Goal: Information Seeking & Learning: Compare options

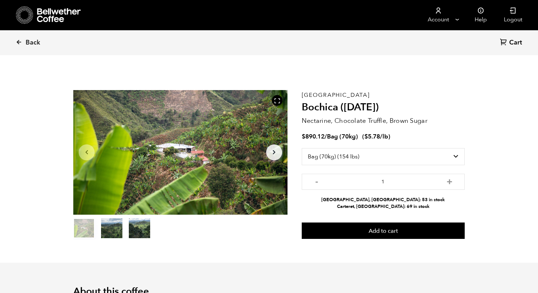
select select "bag"
click at [16, 40] on icon at bounding box center [19, 42] width 6 height 6
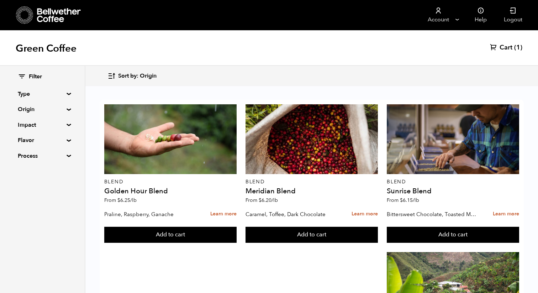
scroll to position [286, 0]
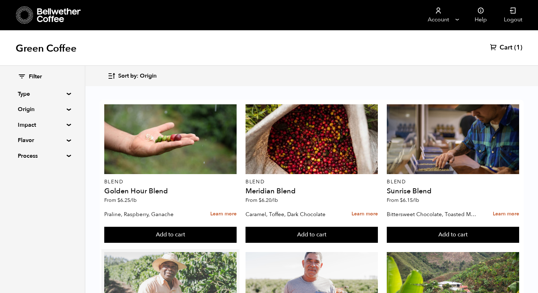
click at [182, 252] on div at bounding box center [170, 287] width 132 height 70
click at [106, 252] on div at bounding box center [170, 287] width 132 height 70
click at [199, 252] on div at bounding box center [170, 287] width 132 height 70
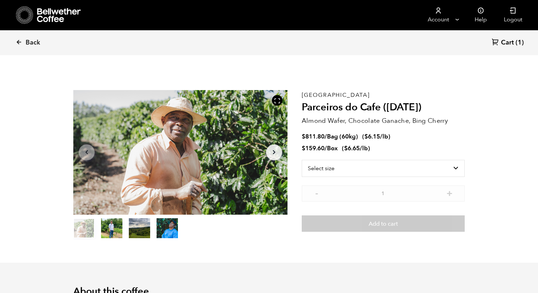
scroll to position [310, 379]
click at [277, 153] on icon "Arrow Right" at bounding box center [274, 152] width 9 height 9
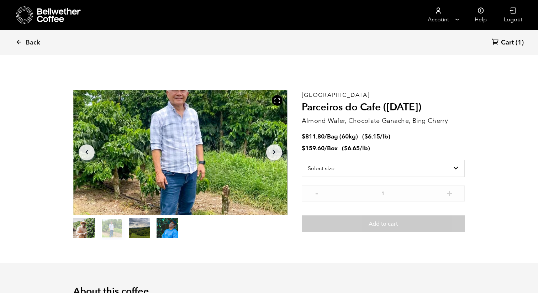
click at [277, 153] on icon "Arrow Right" at bounding box center [274, 152] width 9 height 9
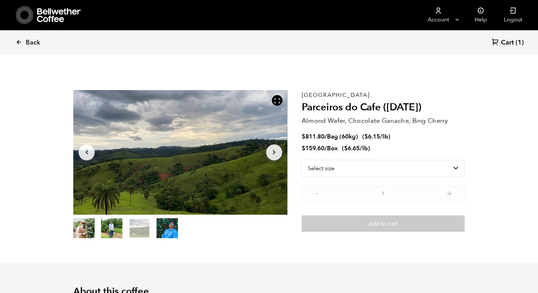
click at [272, 151] on icon "Arrow Right" at bounding box center [274, 152] width 9 height 9
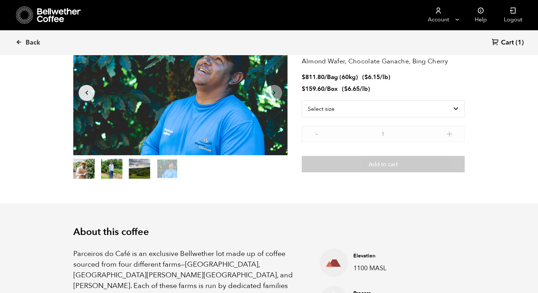
scroll to position [0, 0]
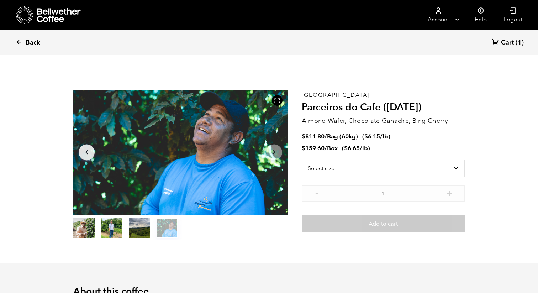
click at [24, 39] on link "Back" at bounding box center [38, 43] width 44 height 24
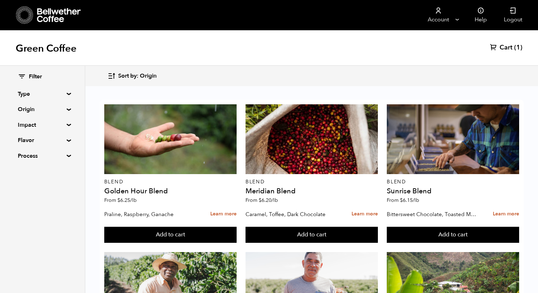
scroll to position [284, 0]
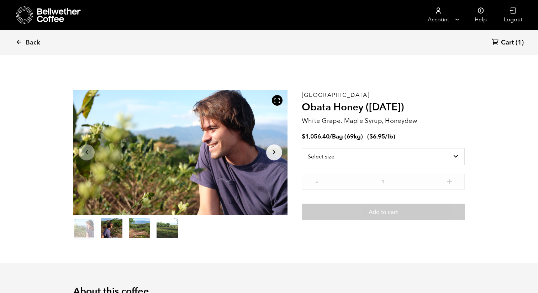
scroll to position [310, 379]
click at [342, 155] on select "Select size Bag (69kg) (152 lbs)" at bounding box center [383, 156] width 163 height 17
click at [276, 152] on icon "Arrow Right" at bounding box center [274, 152] width 9 height 9
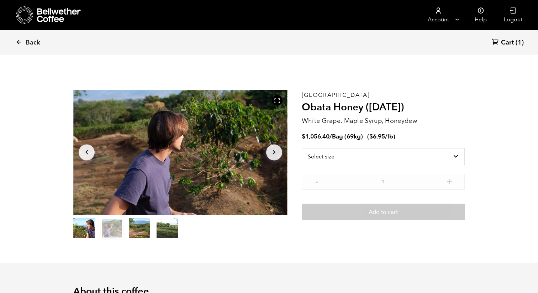
click at [276, 152] on icon "Arrow Right" at bounding box center [274, 152] width 9 height 9
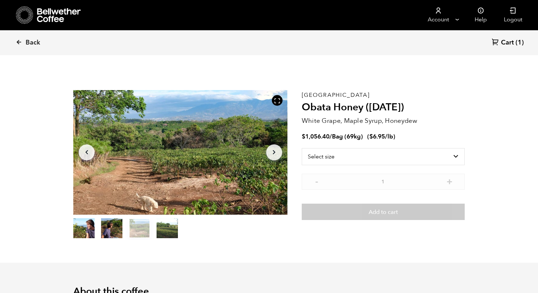
click at [276, 152] on icon "Arrow Right" at bounding box center [274, 152] width 9 height 9
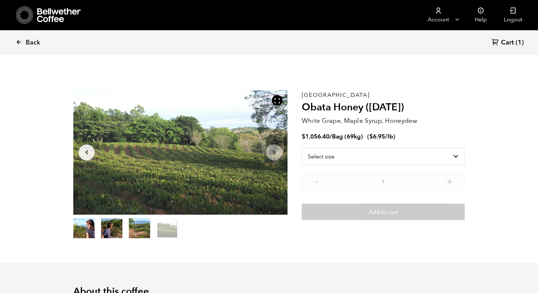
click at [276, 152] on icon "Arrow Right" at bounding box center [274, 152] width 9 height 9
click at [87, 231] on button "item 0" at bounding box center [83, 230] width 21 height 20
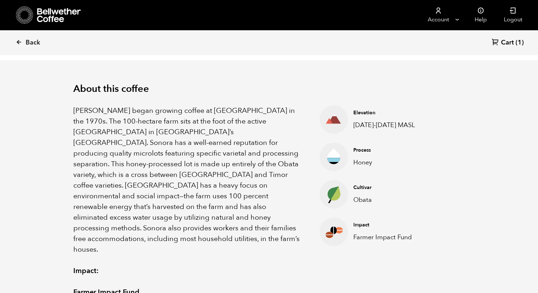
scroll to position [173, 0]
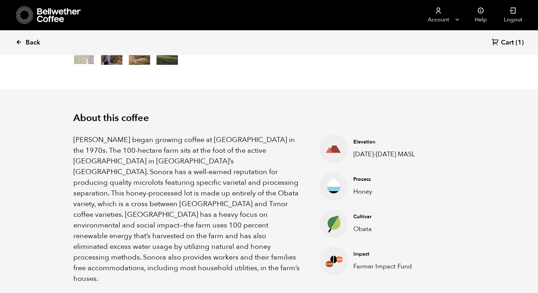
click at [26, 41] on span "Back" at bounding box center [33, 42] width 15 height 9
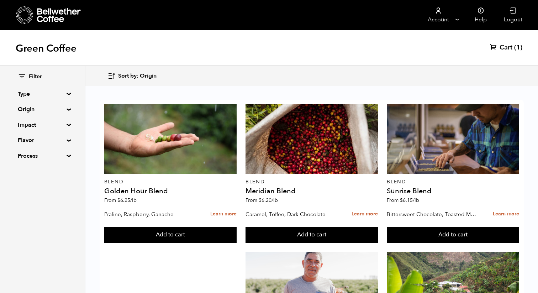
scroll to position [287, 0]
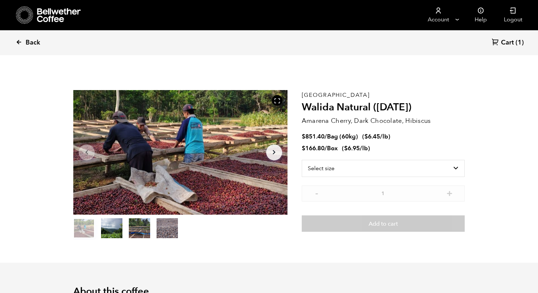
click at [22, 42] on link "Back" at bounding box center [38, 43] width 44 height 24
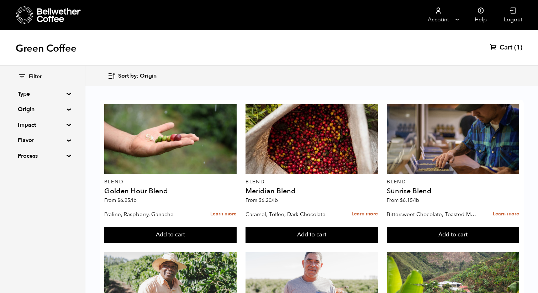
scroll to position [328, 0]
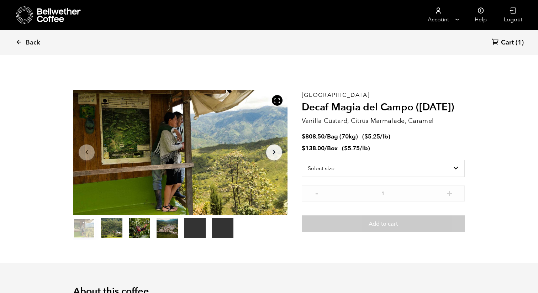
scroll to position [310, 379]
click at [18, 41] on icon at bounding box center [19, 42] width 6 height 6
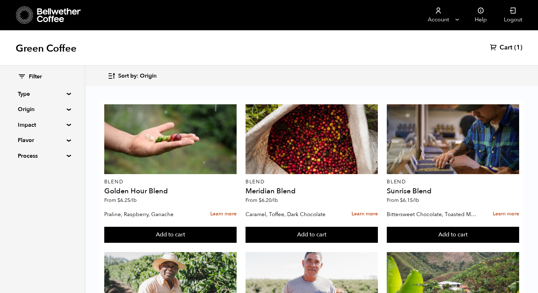
scroll to position [155, 0]
click at [284, 252] on div at bounding box center [312, 287] width 132 height 70
click at [256, 252] on div at bounding box center [312, 287] width 132 height 70
click at [287, 252] on div at bounding box center [312, 287] width 132 height 70
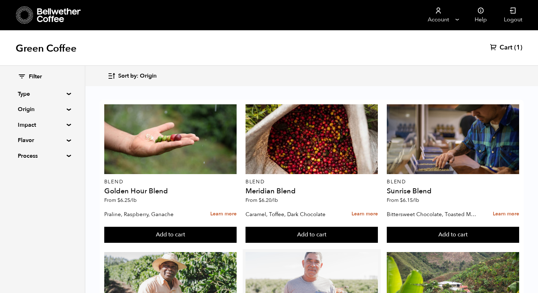
click at [267, 252] on div at bounding box center [312, 287] width 132 height 70
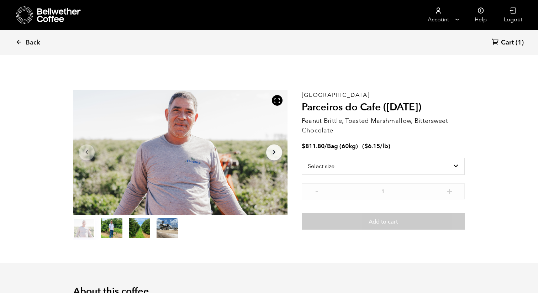
scroll to position [310, 379]
click at [137, 226] on button "item 2" at bounding box center [139, 230] width 21 height 20
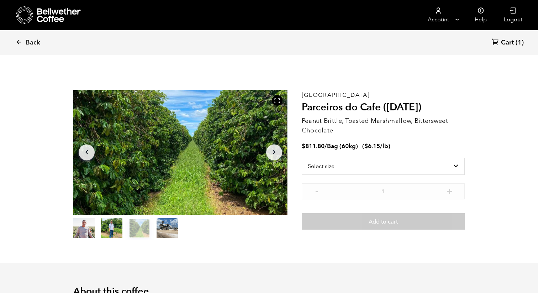
click at [163, 225] on button "item 3" at bounding box center [167, 230] width 21 height 20
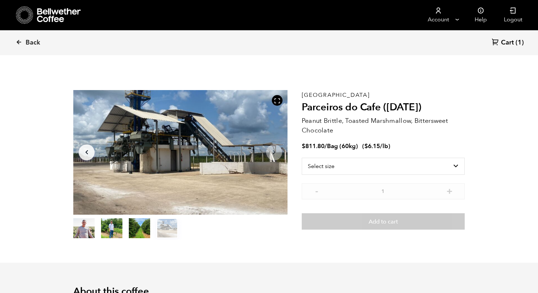
click at [145, 225] on button "item 2" at bounding box center [139, 230] width 21 height 20
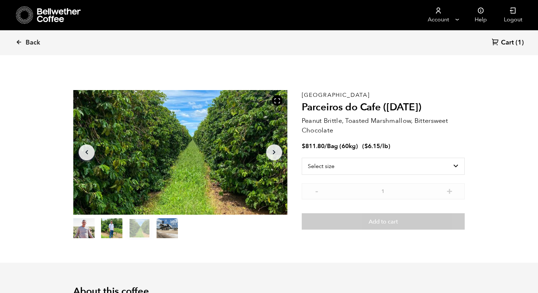
click at [116, 224] on button "item 1" at bounding box center [111, 230] width 21 height 20
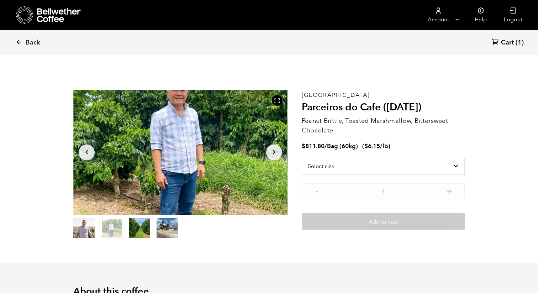
click at [76, 227] on button "item 0" at bounding box center [83, 230] width 21 height 20
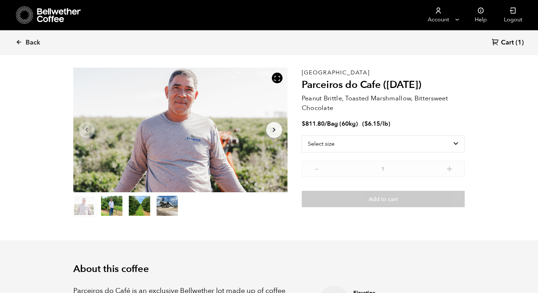
scroll to position [29, 0]
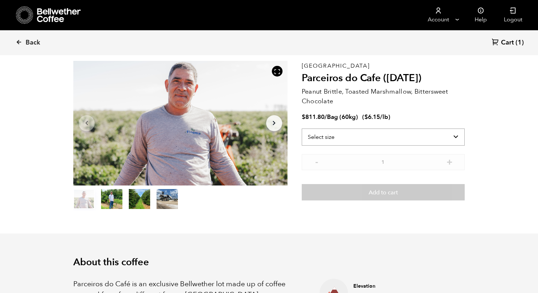
click at [349, 134] on select "Select size Bag (60kg) (132 lbs)" at bounding box center [383, 137] width 163 height 17
click at [370, 134] on select "Select size Bag (60kg) (132 lbs)" at bounding box center [383, 137] width 163 height 17
click at [397, 134] on select "Select size Bag (60kg) (132 lbs)" at bounding box center [383, 137] width 163 height 17
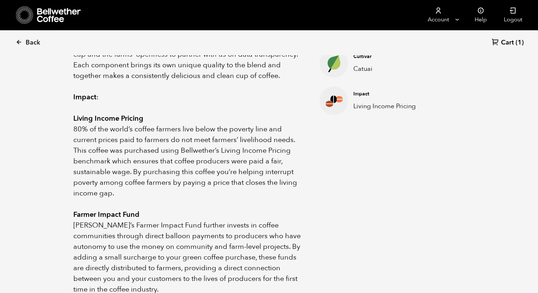
scroll to position [0, 0]
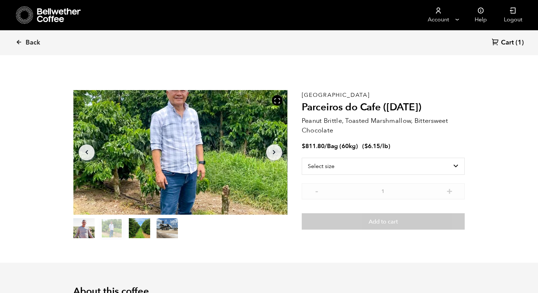
click at [139, 229] on button "item 2" at bounding box center [139, 230] width 21 height 20
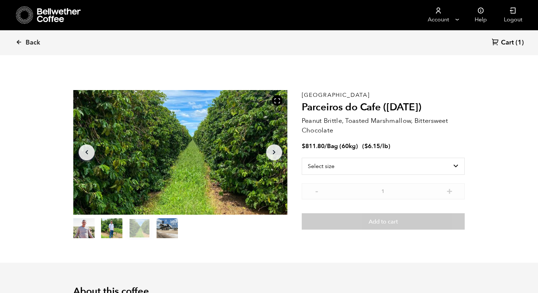
click at [107, 229] on button "item 1" at bounding box center [111, 230] width 21 height 20
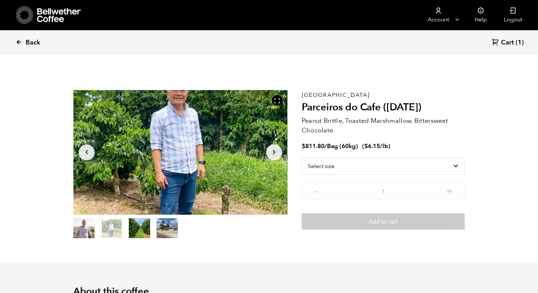
click at [19, 37] on link "Back" at bounding box center [38, 43] width 44 height 24
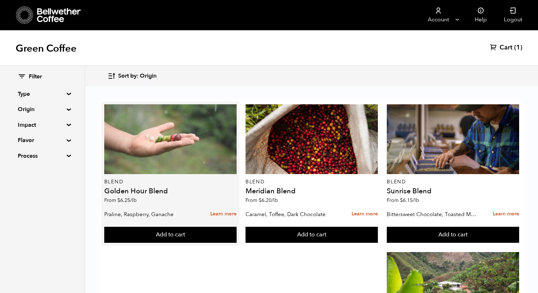
scroll to position [185, 0]
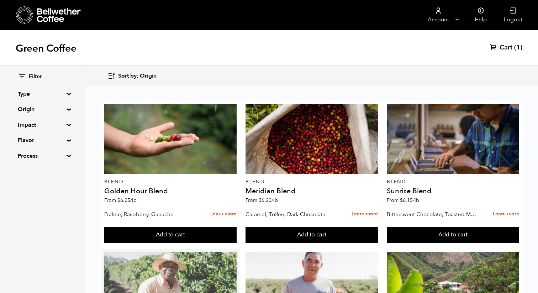
click at [141, 252] on div at bounding box center [170, 287] width 132 height 70
click at [151, 252] on div at bounding box center [170, 287] width 132 height 70
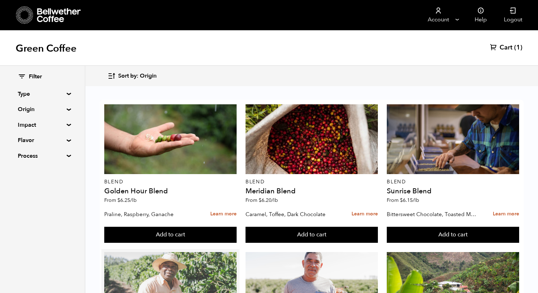
click at [151, 252] on div at bounding box center [170, 287] width 132 height 70
click at [149, 252] on div at bounding box center [170, 287] width 132 height 70
click at [158, 252] on div at bounding box center [170, 287] width 132 height 70
click at [192, 252] on div at bounding box center [170, 287] width 132 height 70
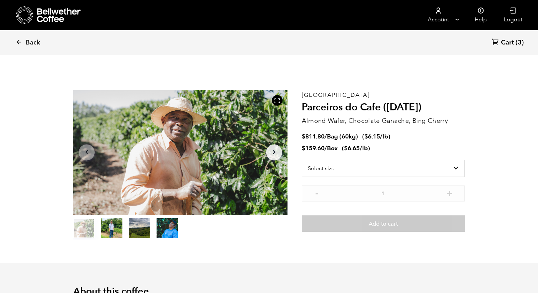
click at [273, 148] on icon "Arrow Right" at bounding box center [274, 152] width 9 height 9
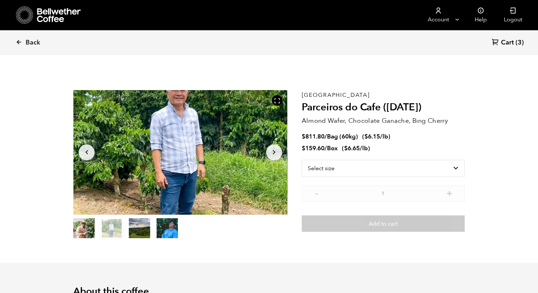
click at [169, 229] on button "item 3" at bounding box center [167, 230] width 21 height 20
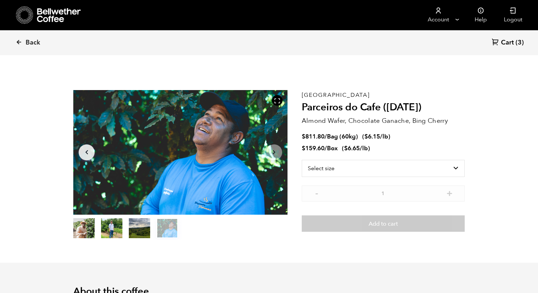
click at [145, 223] on button "item 2" at bounding box center [139, 230] width 21 height 20
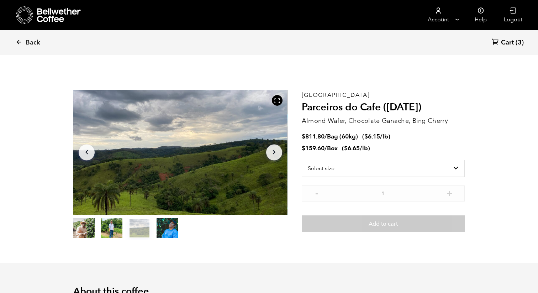
click at [116, 225] on button "item 1" at bounding box center [111, 230] width 21 height 20
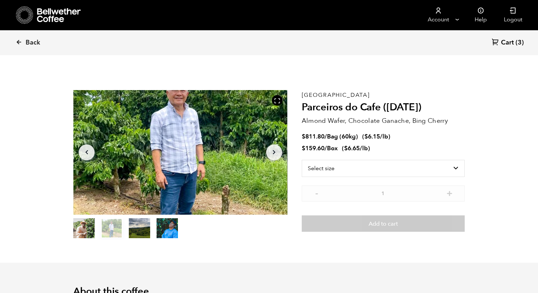
click at [83, 226] on button "item 0" at bounding box center [83, 230] width 21 height 20
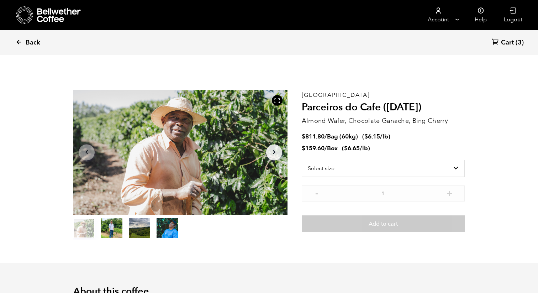
click at [26, 42] on span "Back" at bounding box center [33, 42] width 15 height 9
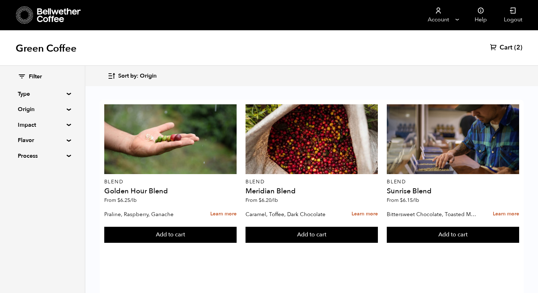
scroll to position [422, 0]
